Goal: Register for event/course

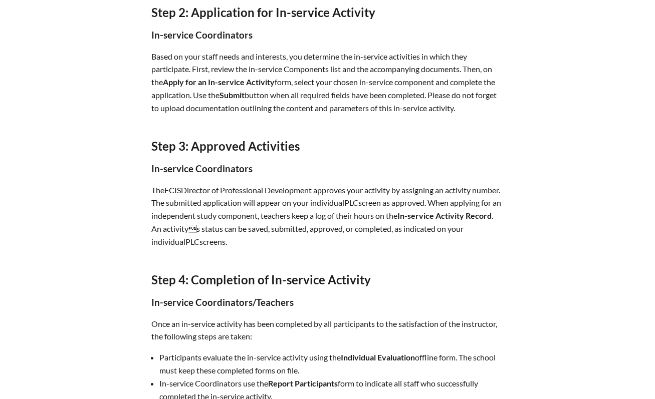
scroll to position [658, 0]
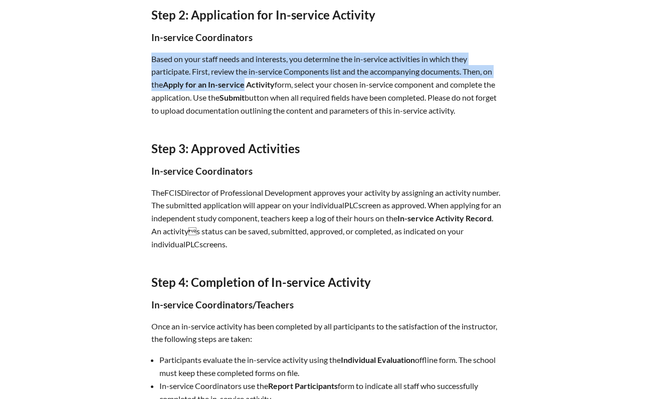
drag, startPoint x: 150, startPoint y: 59, endPoint x: 243, endPoint y: 84, distance: 96.6
click at [243, 84] on div "Steps for application & completion To successfully provide in-service activitie…" at bounding box center [327, 40] width 563 height 887
click at [243, 84] on strong "Apply for an In-service Activity" at bounding box center [219, 85] width 112 height 10
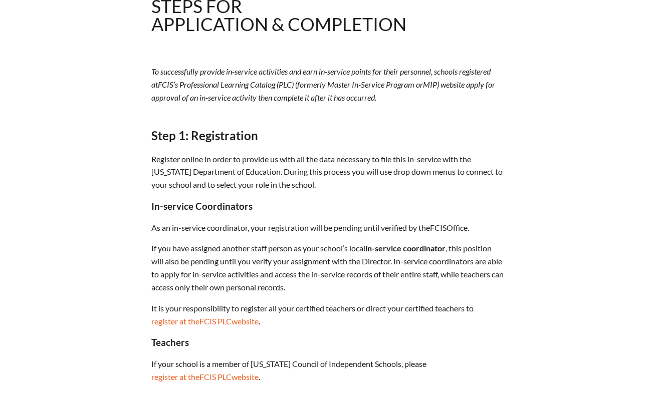
scroll to position [267, 0]
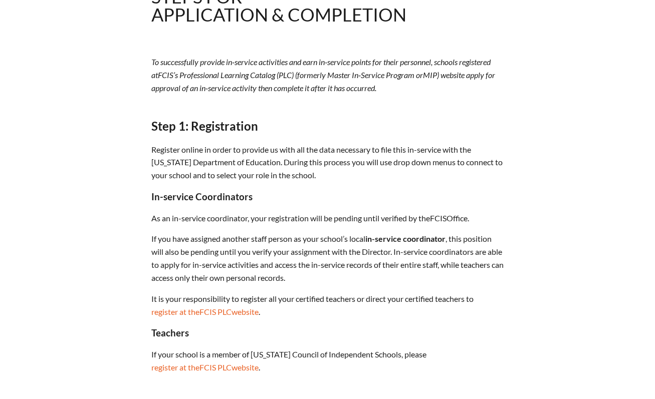
click at [156, 217] on p "As an in-service coordinator, your registration will be pending until verified …" at bounding box center [327, 218] width 353 height 13
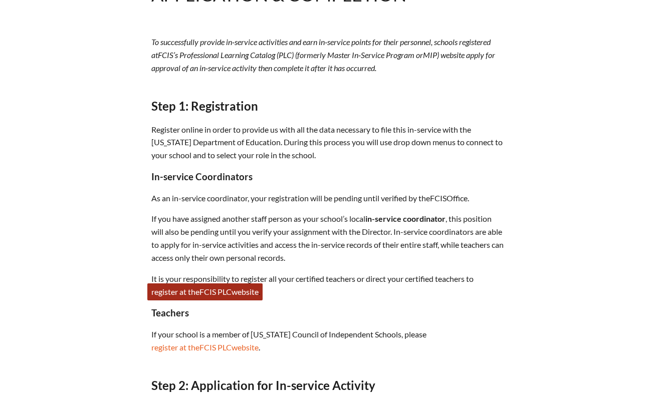
click at [207, 292] on span "FCIS" at bounding box center [207, 292] width 17 height 10
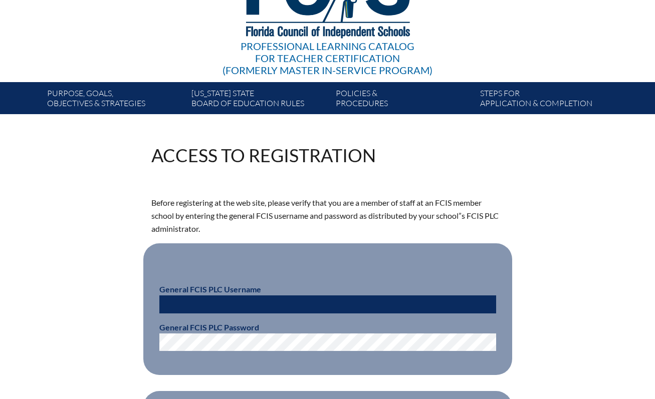
scroll to position [65, 0]
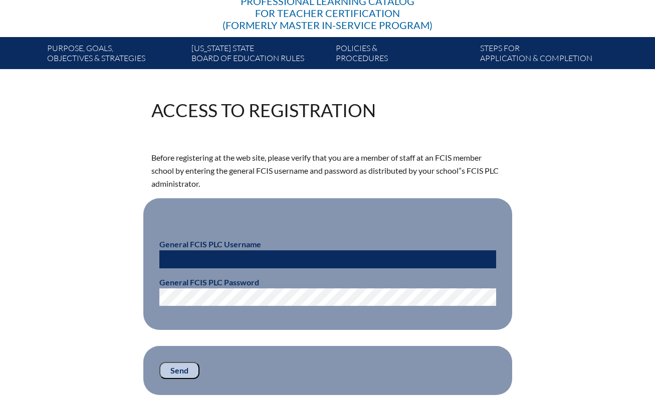
scroll to position [173, 0]
